Goal: Find specific page/section: Find specific page/section

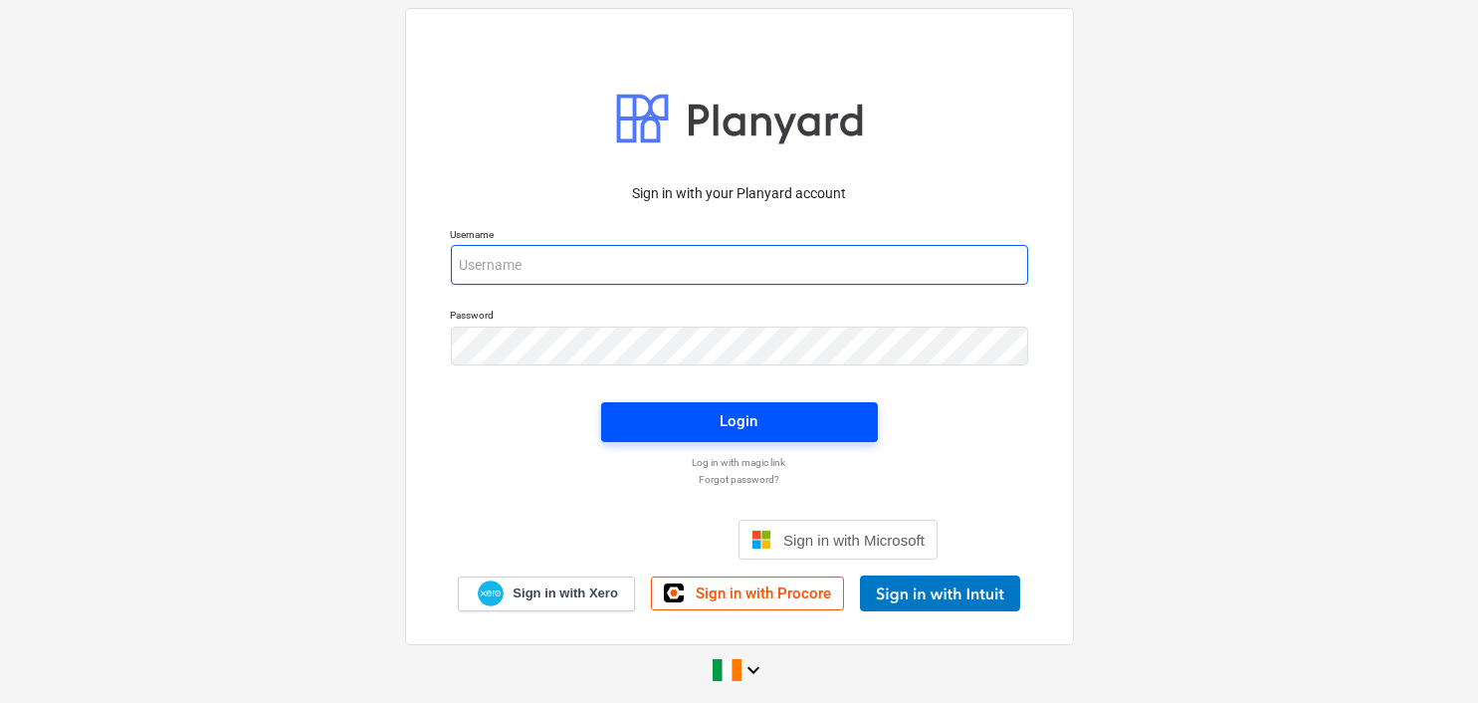
type input "[EMAIL_ADDRESS][DOMAIN_NAME]"
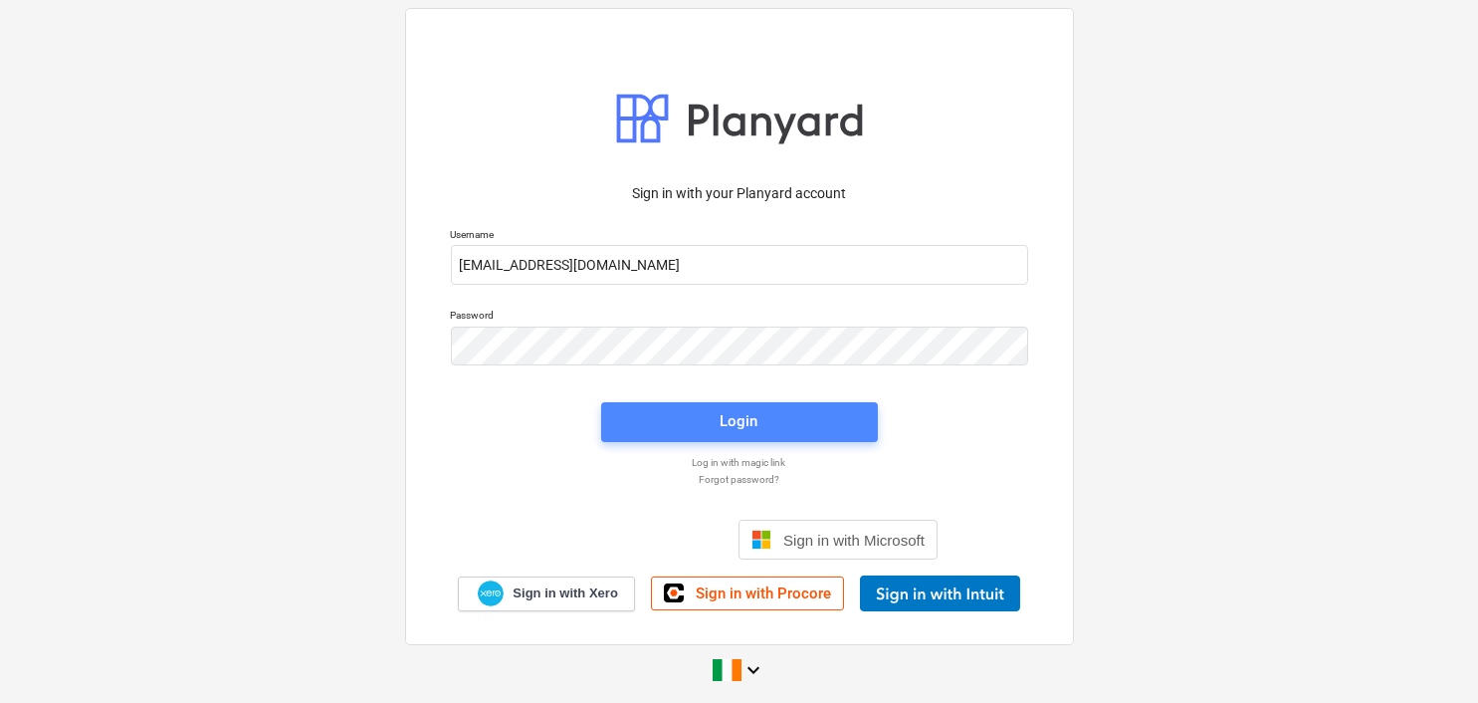
click at [739, 414] on div "Login" at bounding box center [740, 421] width 38 height 26
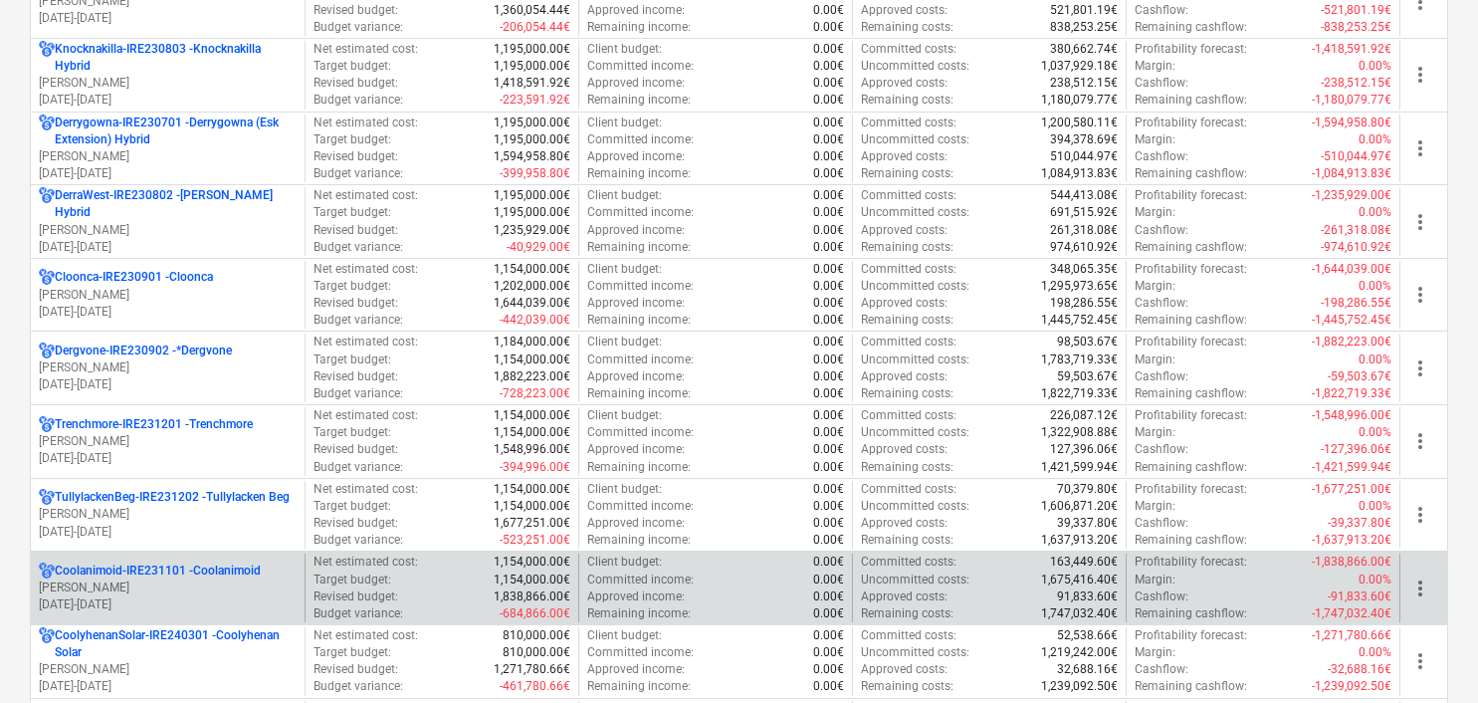
scroll to position [398, 0]
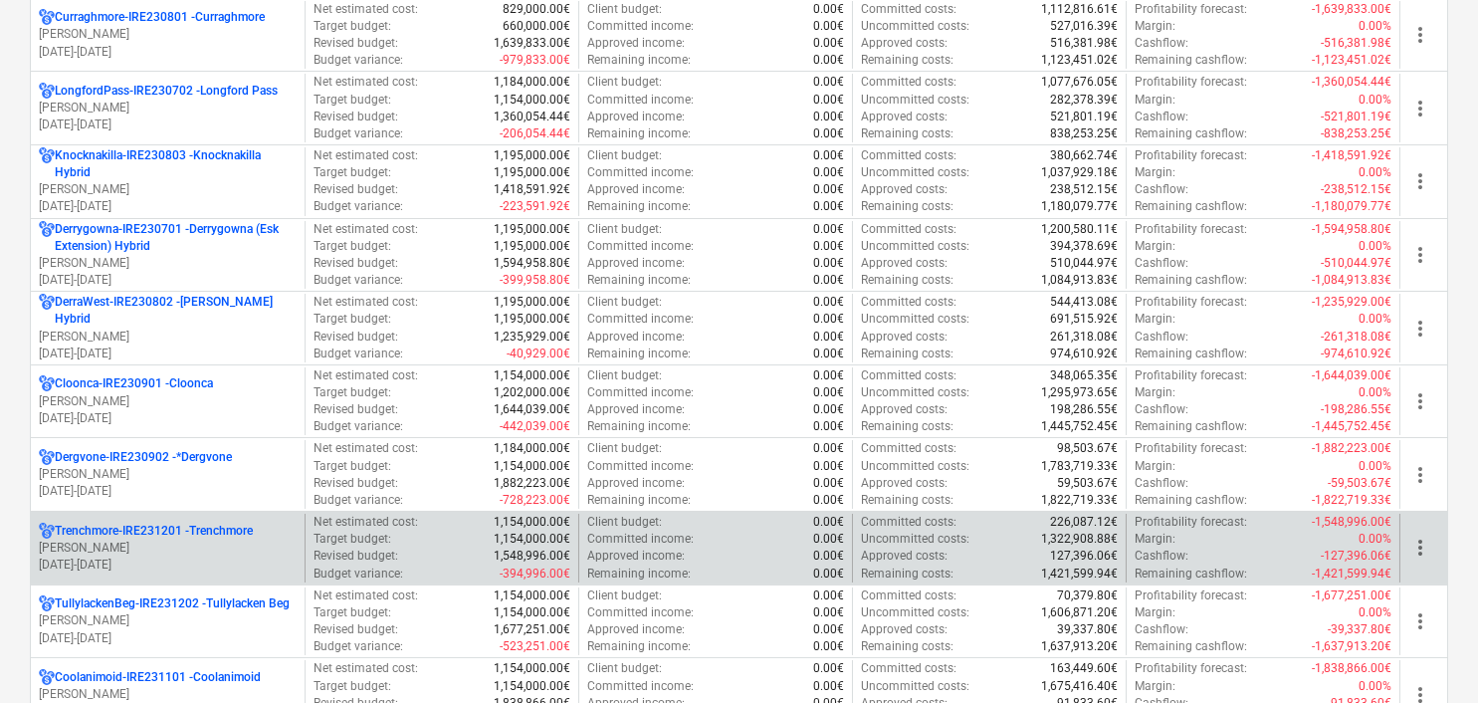
click at [171, 543] on p "[PERSON_NAME]" at bounding box center [168, 547] width 258 height 17
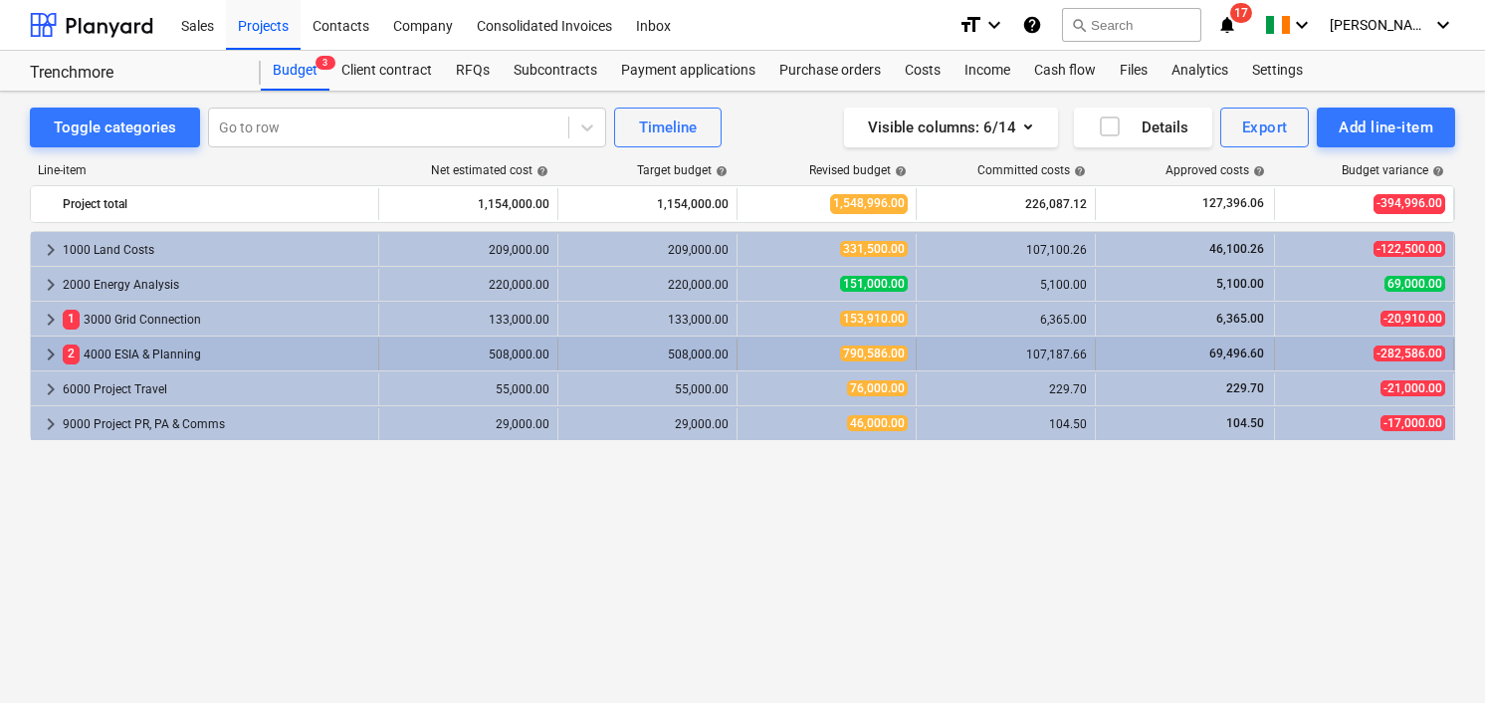
click at [42, 349] on span "keyboard_arrow_right" at bounding box center [51, 354] width 24 height 24
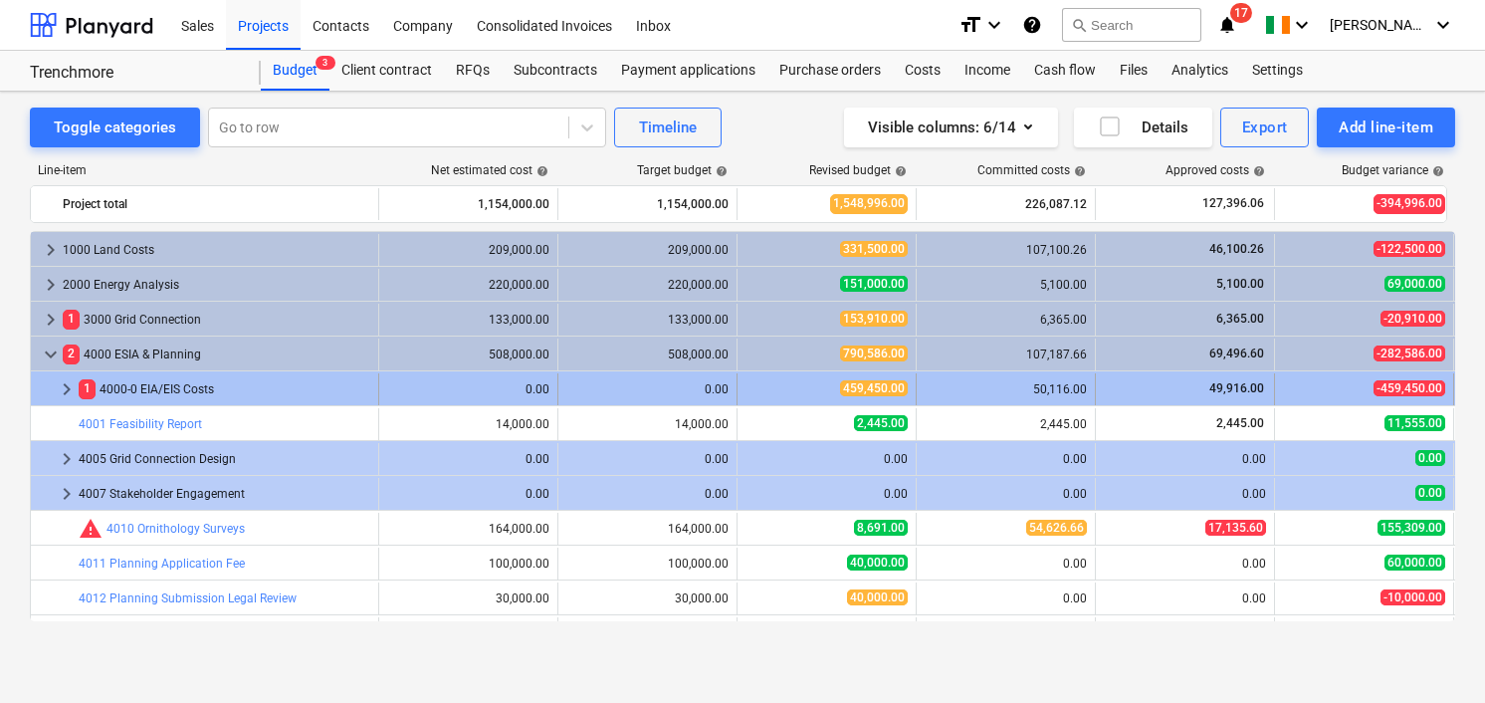
click at [64, 384] on span "keyboard_arrow_right" at bounding box center [67, 389] width 24 height 24
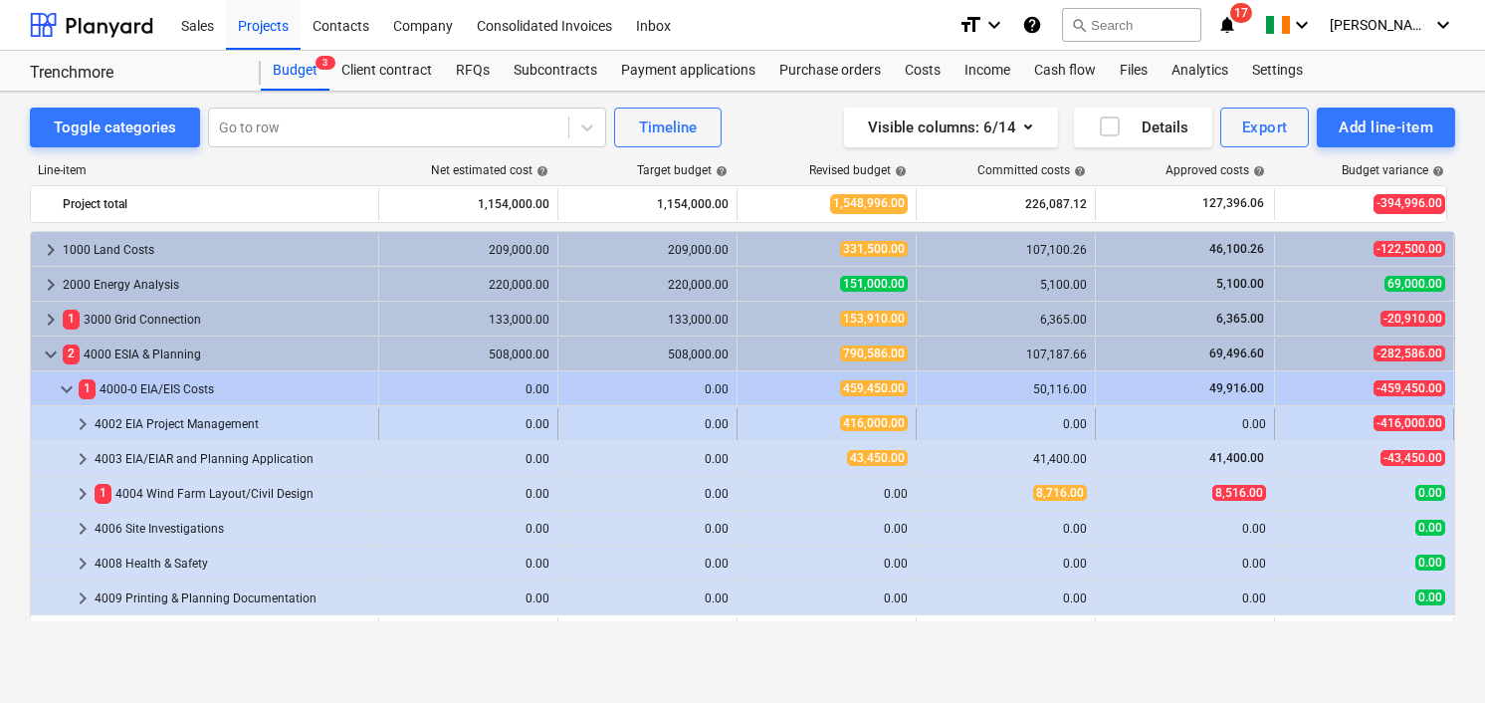
click at [77, 419] on span "keyboard_arrow_right" at bounding box center [83, 424] width 24 height 24
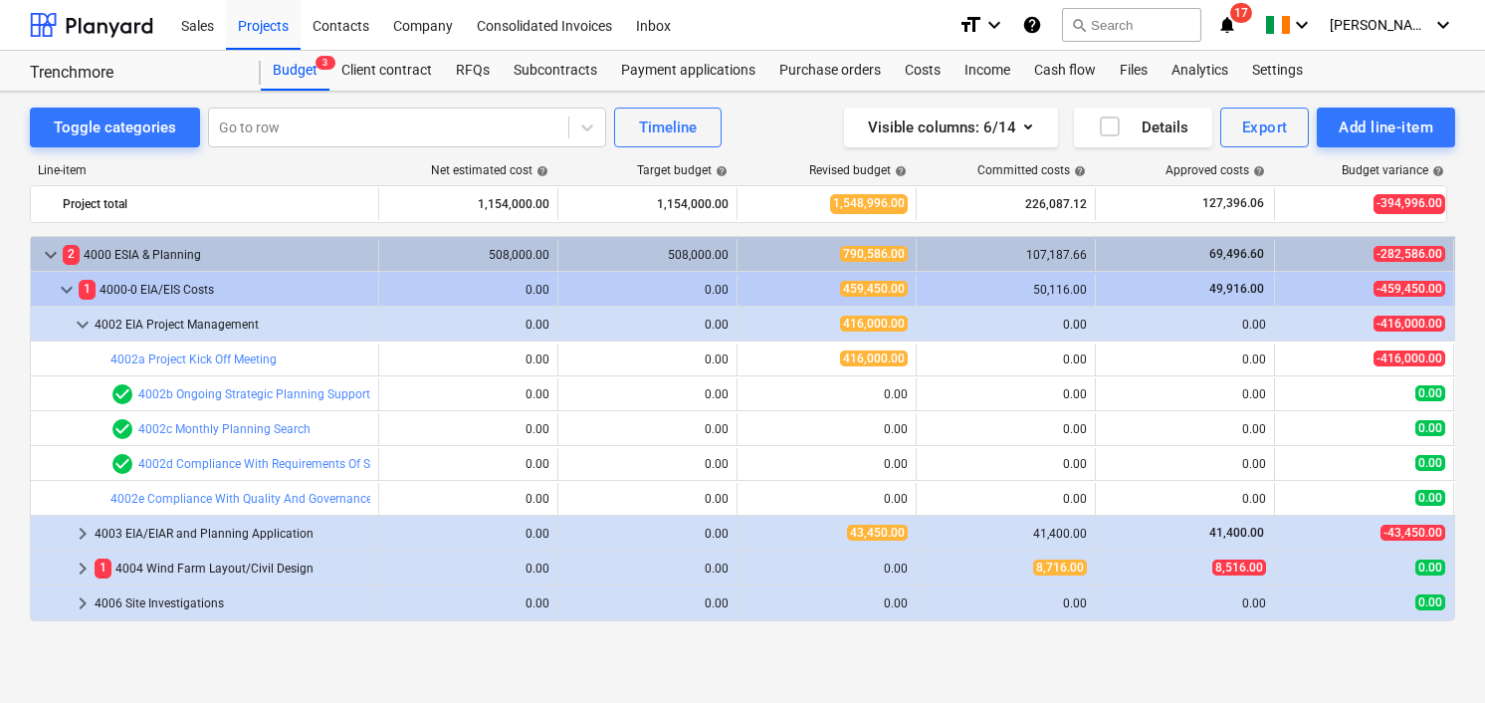
scroll to position [198, 0]
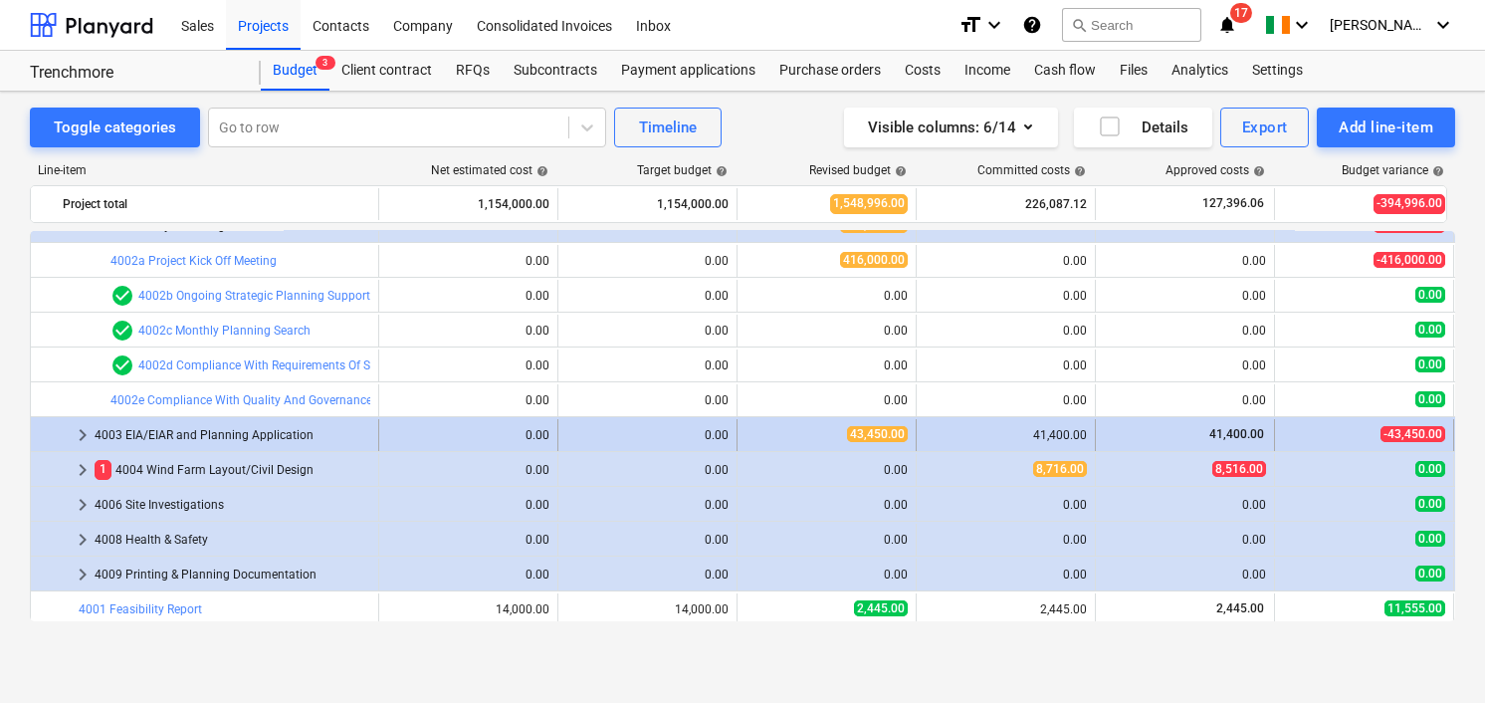
click at [81, 429] on span "keyboard_arrow_right" at bounding box center [83, 435] width 24 height 24
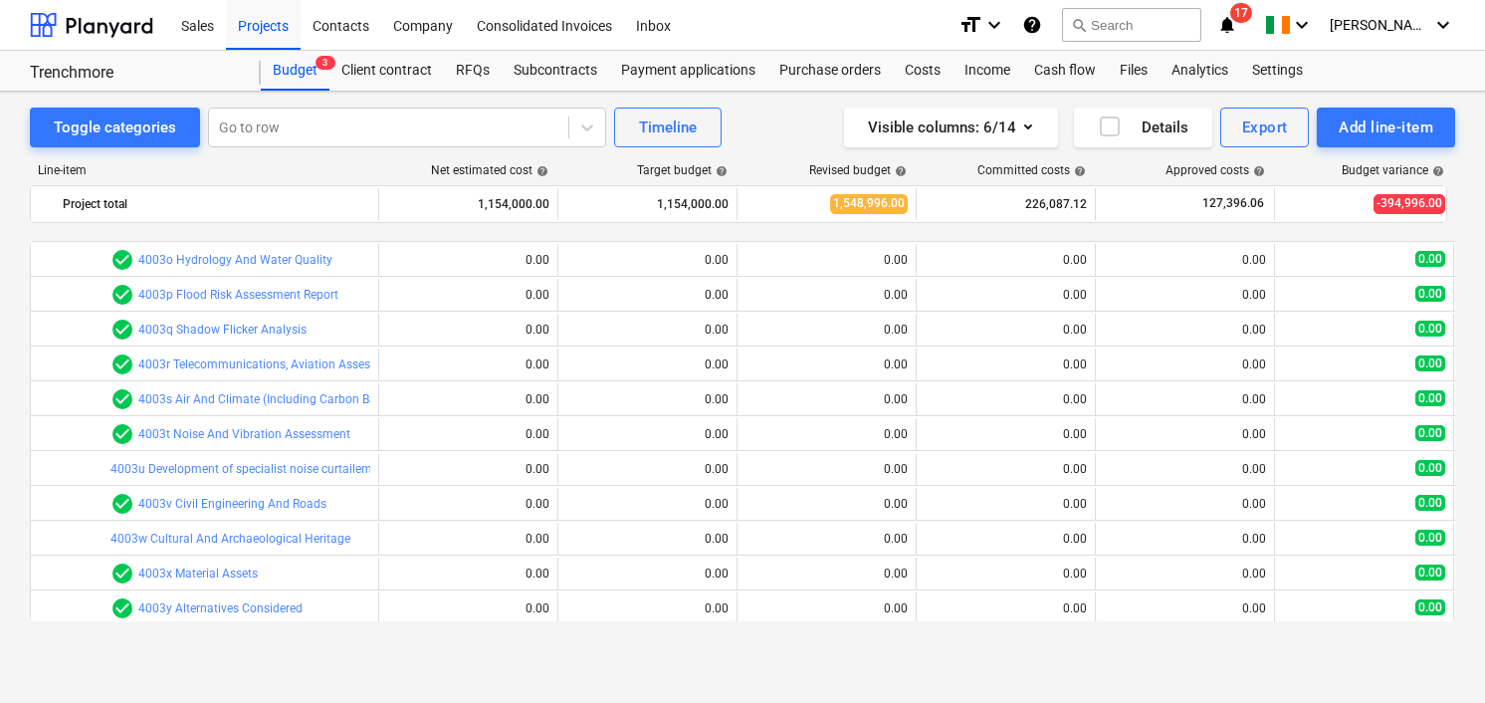
scroll to position [1094, 0]
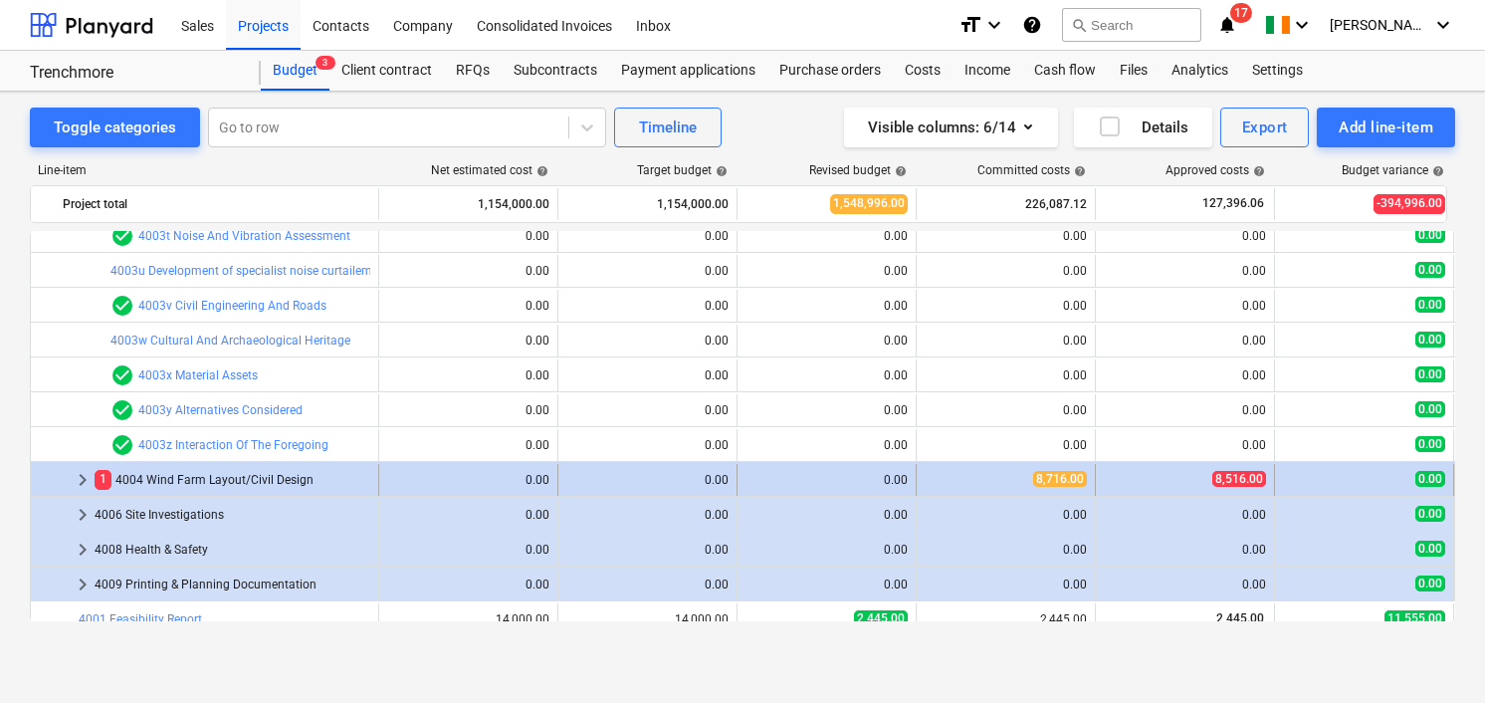
click at [84, 471] on span "keyboard_arrow_right" at bounding box center [83, 480] width 24 height 24
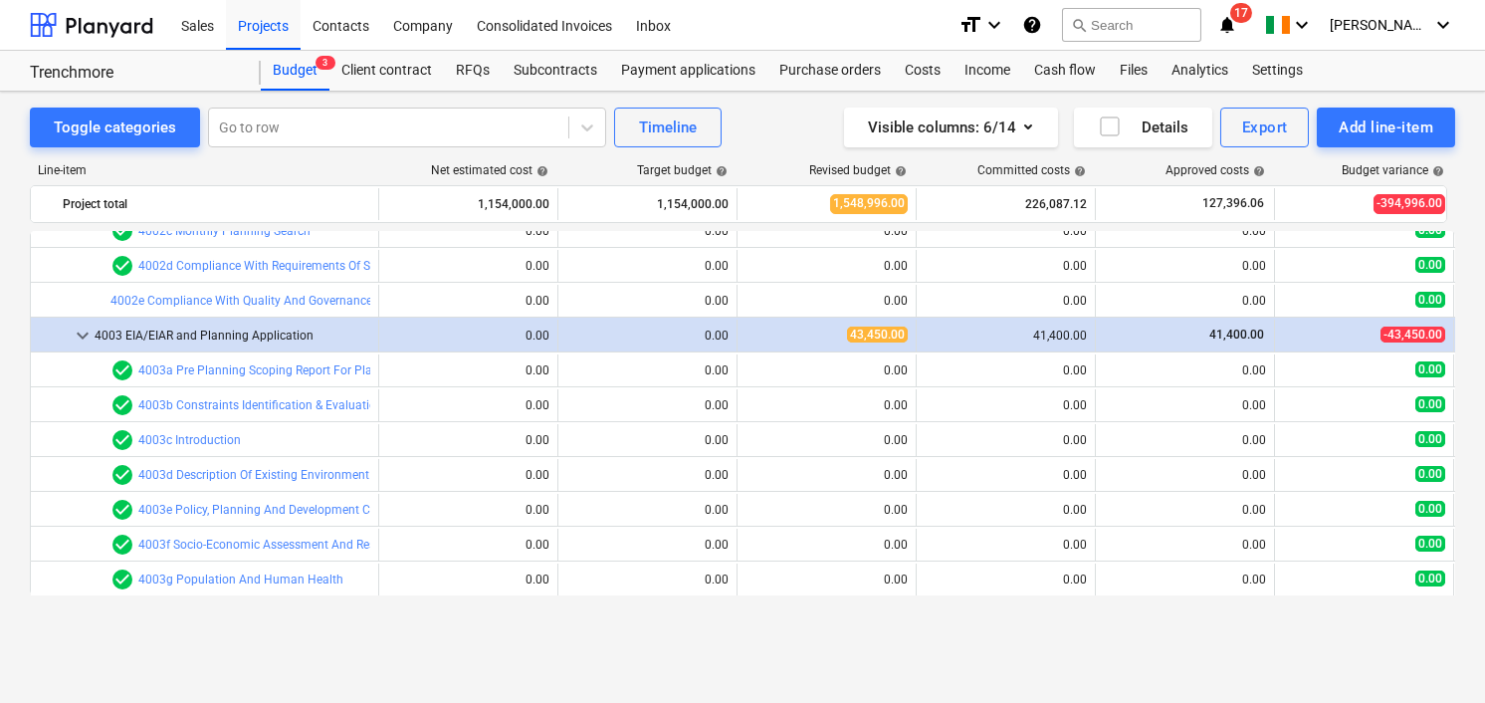
scroll to position [0, 0]
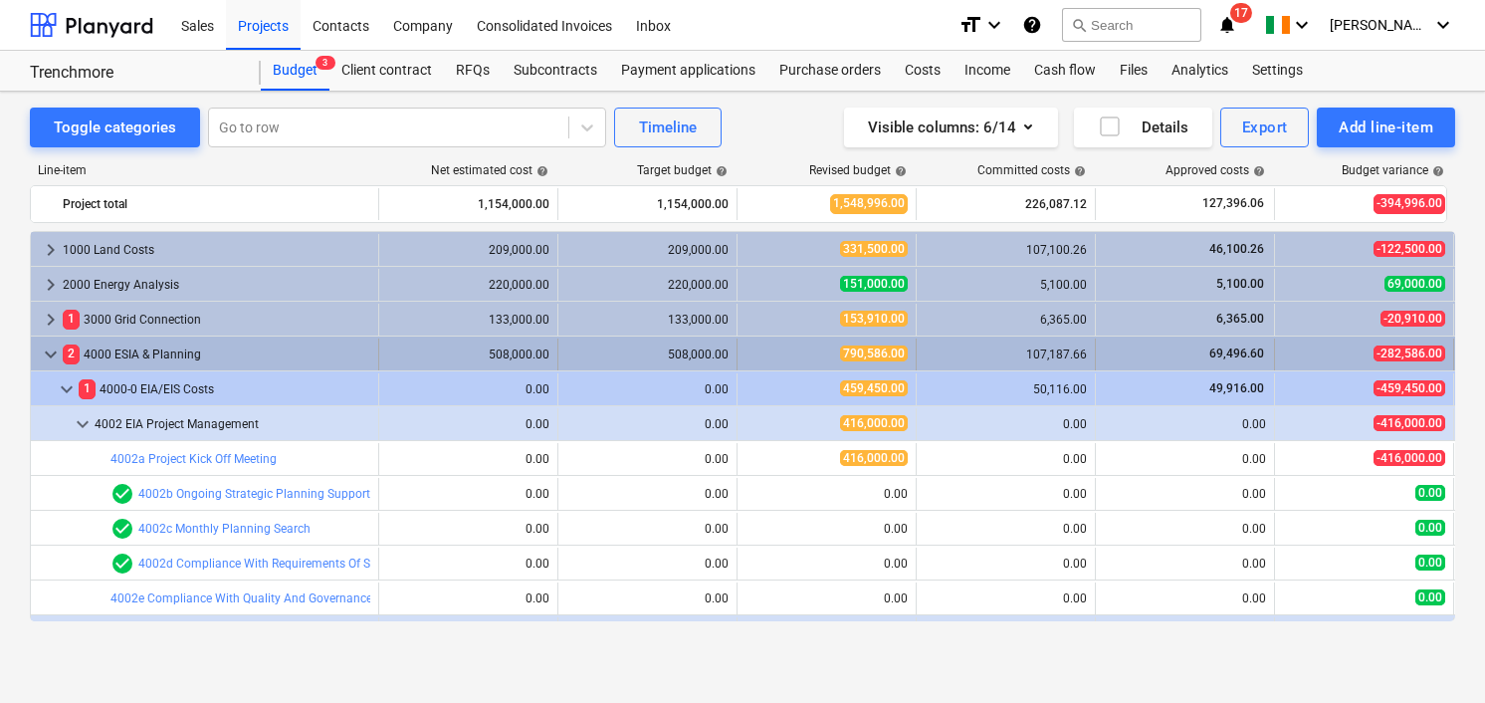
click at [713, 349] on div "508,000.00" at bounding box center [647, 354] width 162 height 14
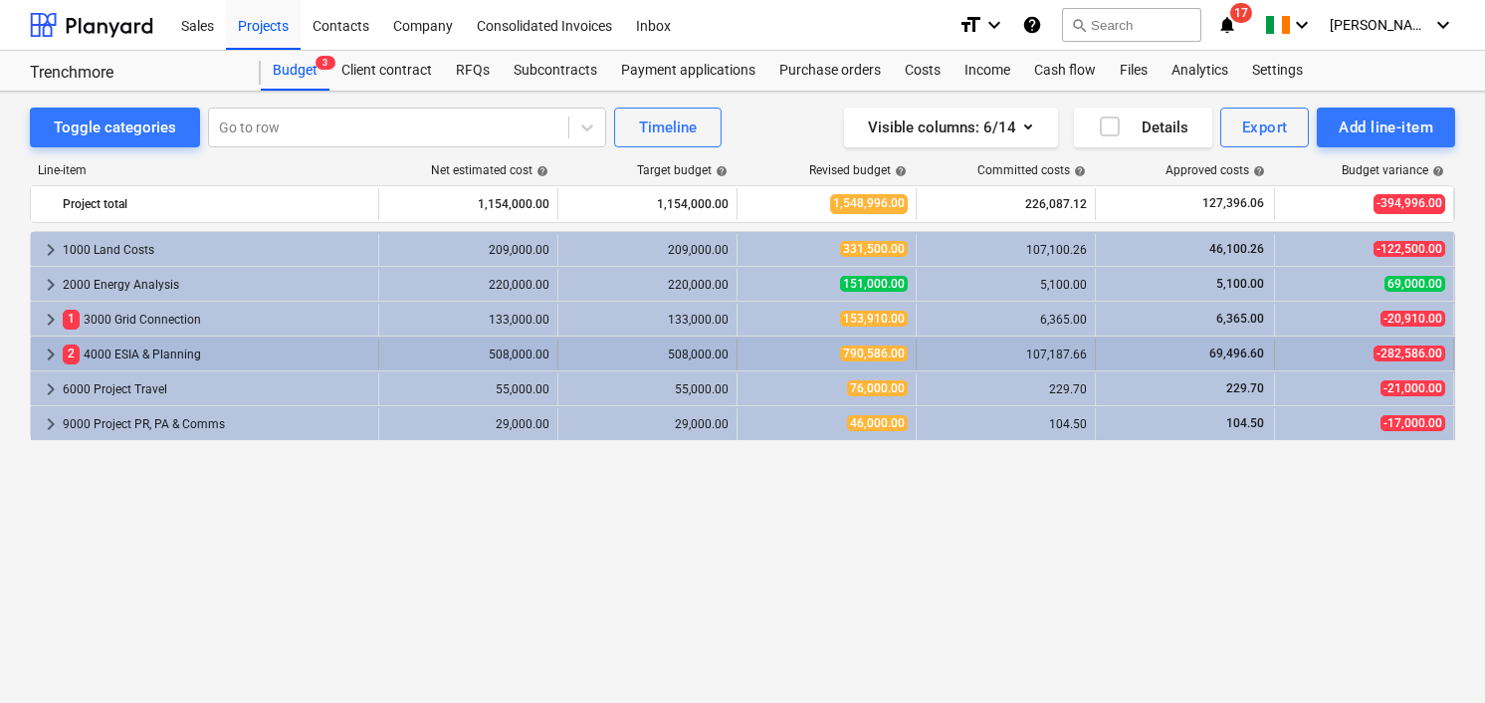
click at [905, 347] on span "790,586.00" at bounding box center [874, 353] width 68 height 16
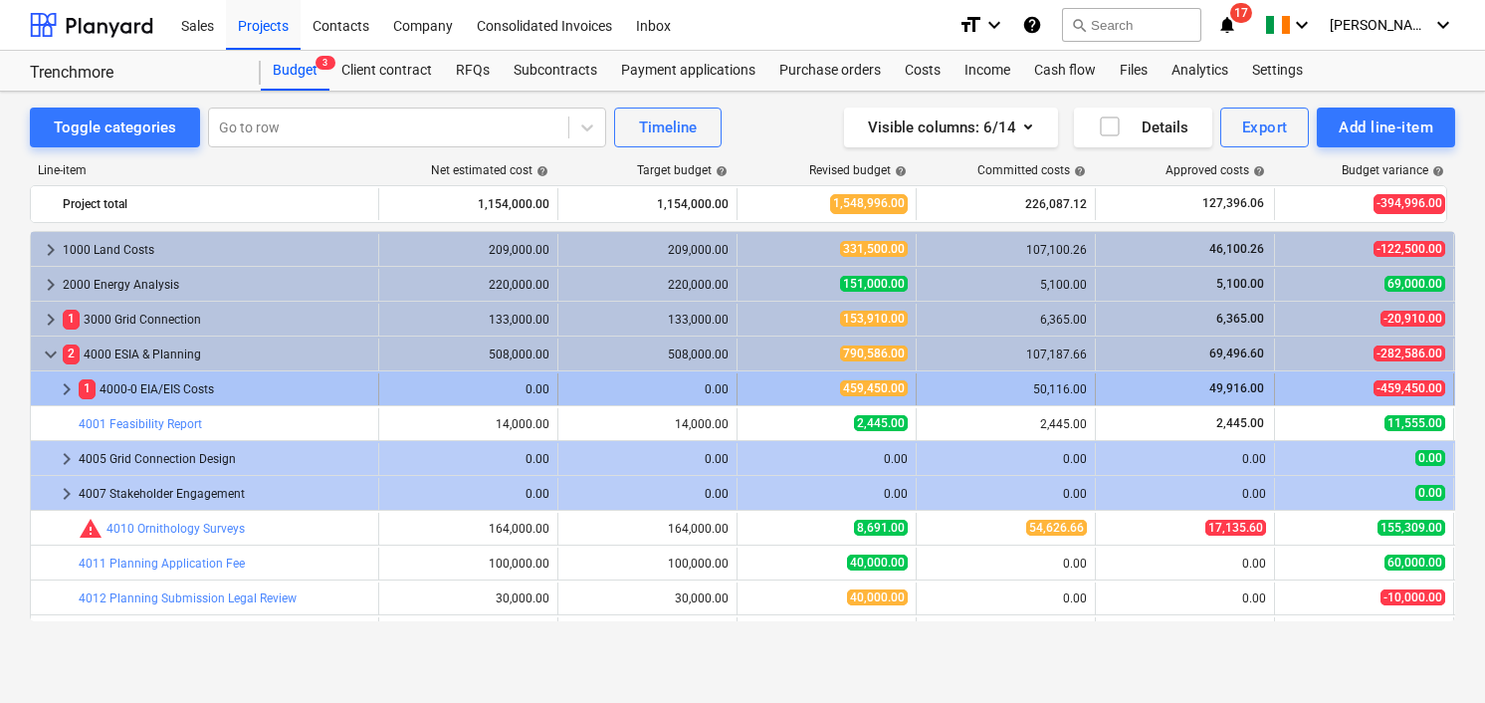
click at [887, 384] on span "459,450.00" at bounding box center [874, 388] width 68 height 16
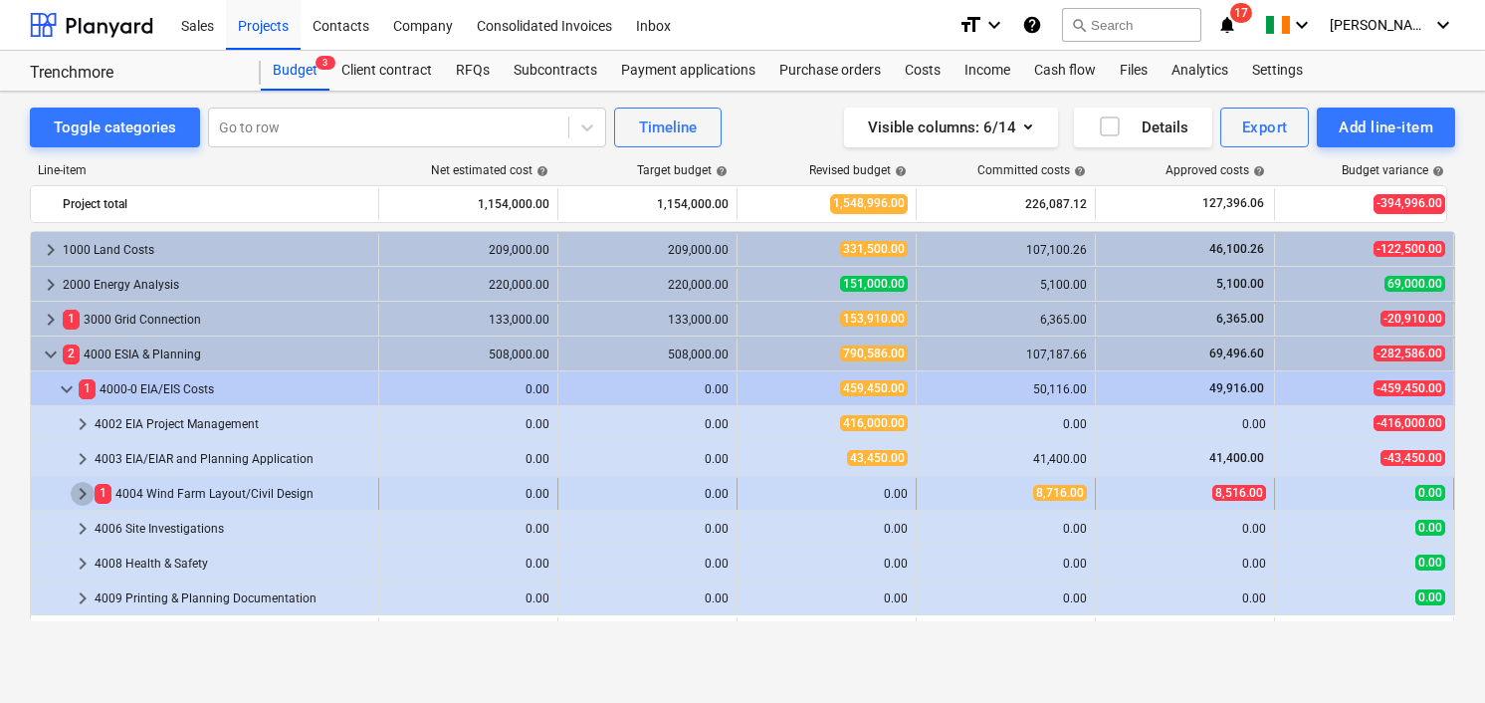
click at [85, 493] on span "keyboard_arrow_right" at bounding box center [83, 494] width 24 height 24
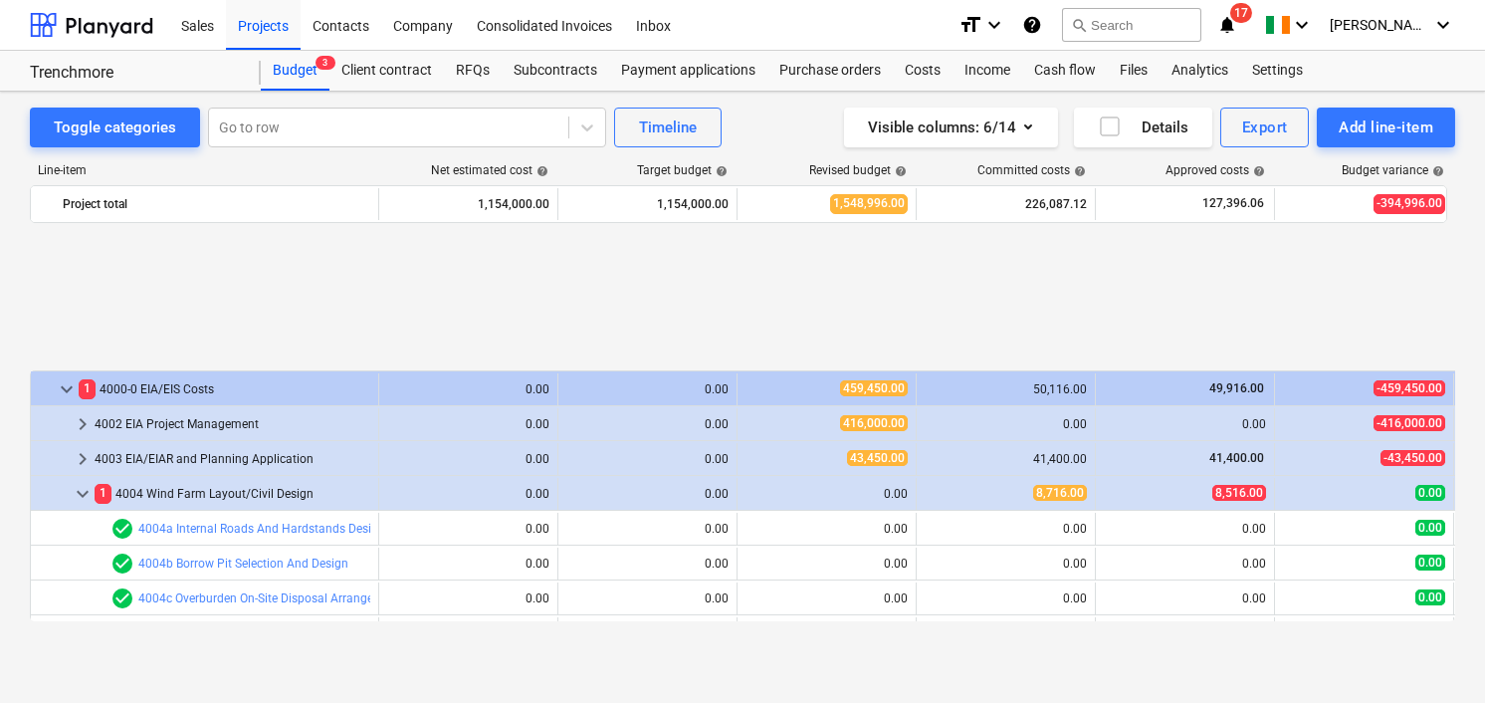
scroll to position [198, 0]
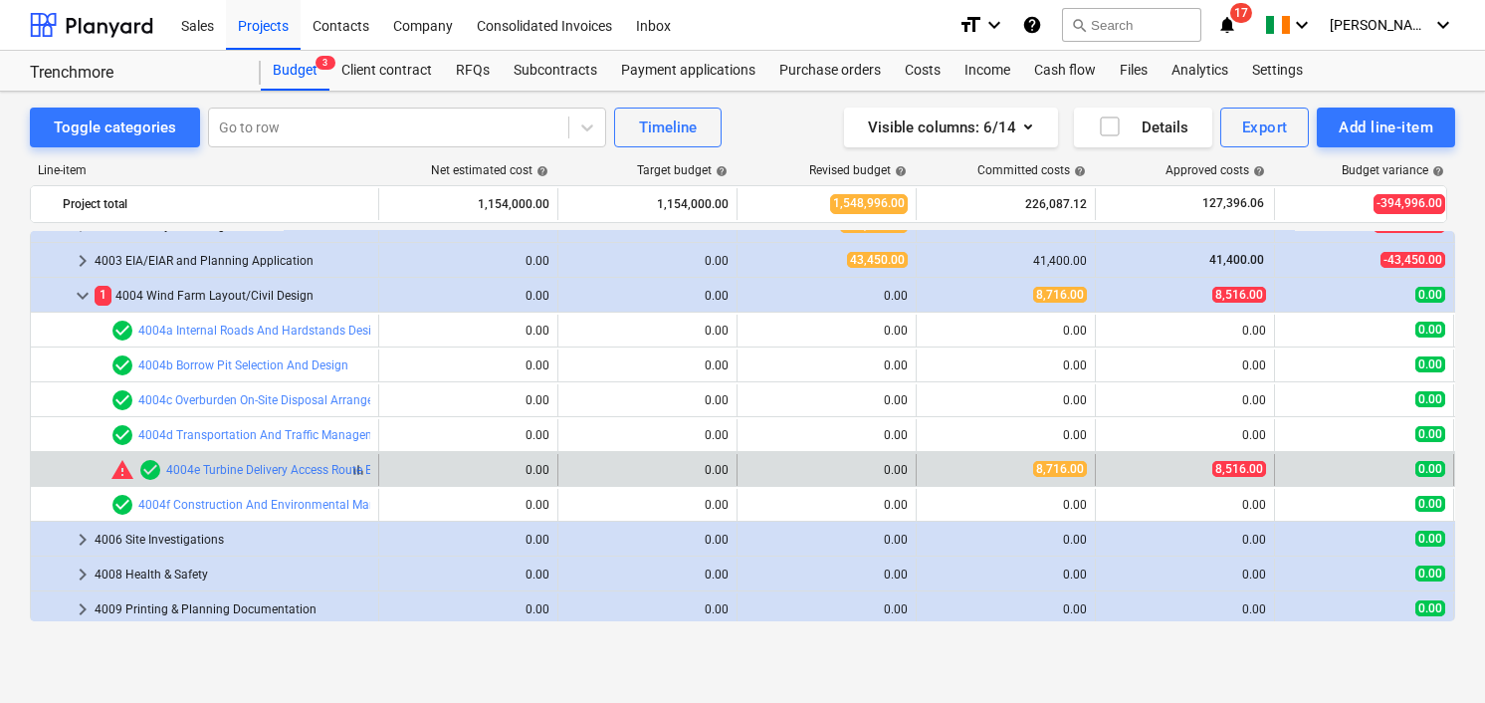
click at [126, 467] on span "warning" at bounding box center [122, 470] width 24 height 24
click at [120, 470] on span "warning" at bounding box center [122, 470] width 24 height 24
